Goal: Task Accomplishment & Management: Manage account settings

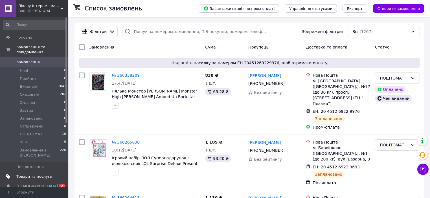
click at [46, 172] on link "Товари та послуги" at bounding box center [34, 177] width 69 height 10
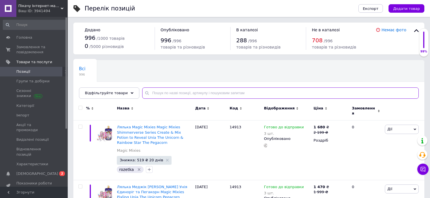
click at [176, 91] on input "text" at bounding box center [280, 92] width 277 height 11
paste input "587378"
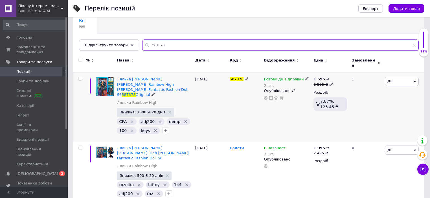
scroll to position [51, 0]
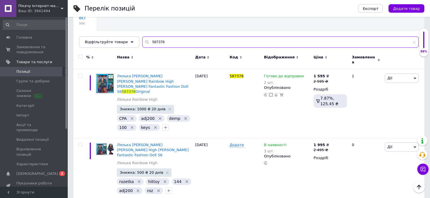
type input "587378"
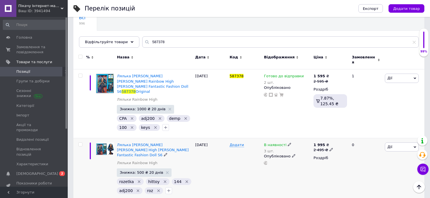
click at [234, 178] on div "Додати" at bounding box center [245, 169] width 34 height 63
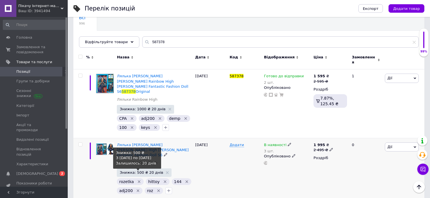
click at [141, 171] on span "Знижка: 500 ₴ 20 днів" at bounding box center [141, 173] width 43 height 4
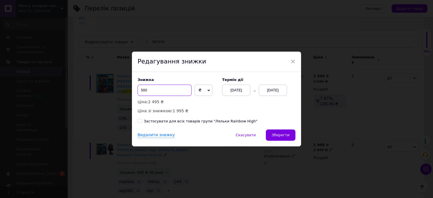
drag, startPoint x: 142, startPoint y: 91, endPoint x: 141, endPoint y: 95, distance: 3.3
click at [140, 94] on input "500" at bounding box center [165, 90] width 54 height 11
type input "200"
click at [278, 134] on span "Зберегти" at bounding box center [281, 135] width 18 height 4
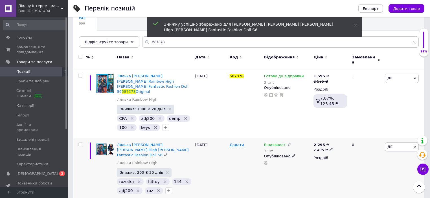
click at [218, 184] on div "[DATE]" at bounding box center [211, 169] width 34 height 63
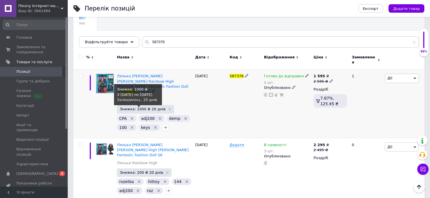
click at [139, 107] on span "Знижка: 1000 ₴ 20 днів" at bounding box center [143, 109] width 46 height 4
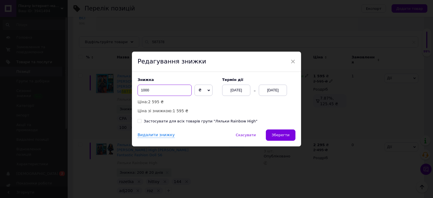
drag, startPoint x: 144, startPoint y: 93, endPoint x: 141, endPoint y: 94, distance: 3.2
click at [141, 94] on input "1000" at bounding box center [165, 90] width 54 height 11
click at [144, 91] on input "800" at bounding box center [165, 90] width 54 height 11
type input "805"
click at [291, 136] on button "Зберегти" at bounding box center [281, 135] width 30 height 11
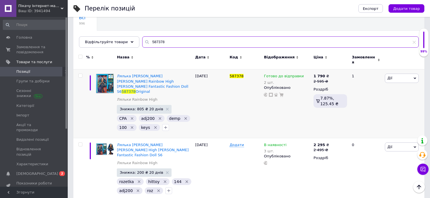
drag, startPoint x: 153, startPoint y: 44, endPoint x: 132, endPoint y: 48, distance: 21.0
click at [131, 47] on div "Всі 996 Ok Відфільтровано... Зберегти Нічого не знайдено Можливо, помилка у сло…" at bounding box center [248, 28] width 351 height 39
paste input "Monster High Toralei"
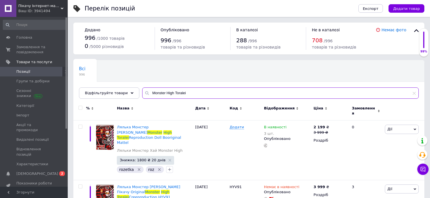
type input "Monster High Toralei"
